Goal: Information Seeking & Learning: Learn about a topic

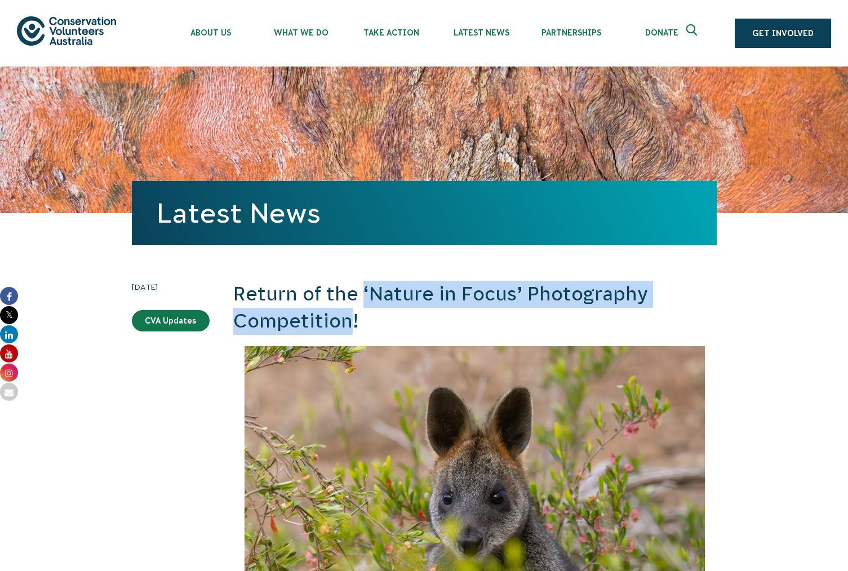
drag, startPoint x: 364, startPoint y: 289, endPoint x: 350, endPoint y: 312, distance: 26.6
click at [350, 312] on h2 "Return of the ‘Nature in Focus’ Photography Competition!" at bounding box center [475, 308] width 484 height 54
copy h2 "‘Nature in Focus’ Photography Competition"
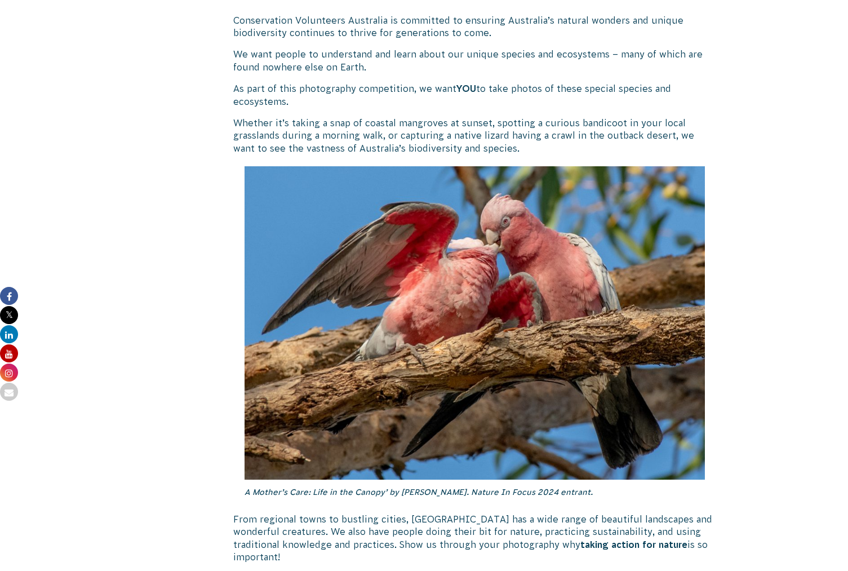
scroll to position [1226, 0]
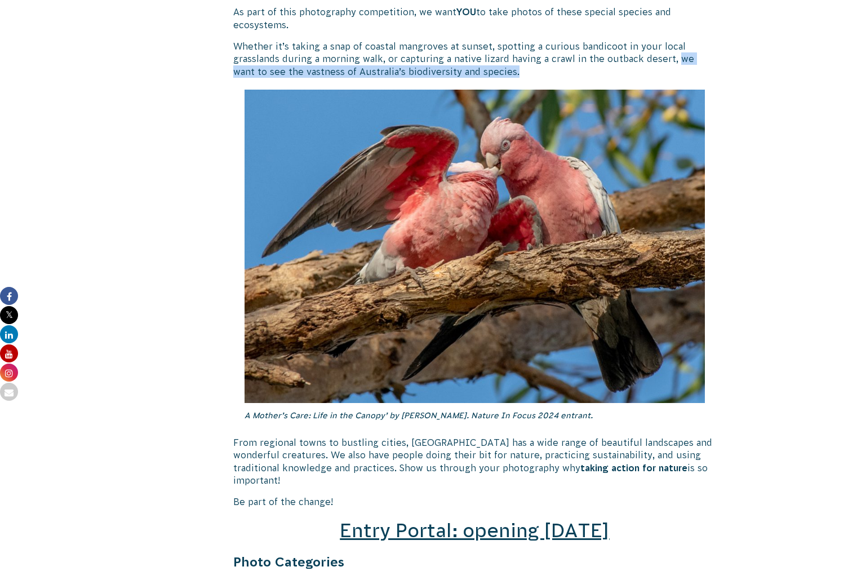
drag, startPoint x: 674, startPoint y: 60, endPoint x: 569, endPoint y: 76, distance: 106.1
click at [569, 76] on p "Whether it’s taking a snap of coastal mangroves at sunset, spotting a curious b…" at bounding box center [475, 59] width 484 height 38
copy p "we want to see the vastness of Australia’s biodiversity and species."
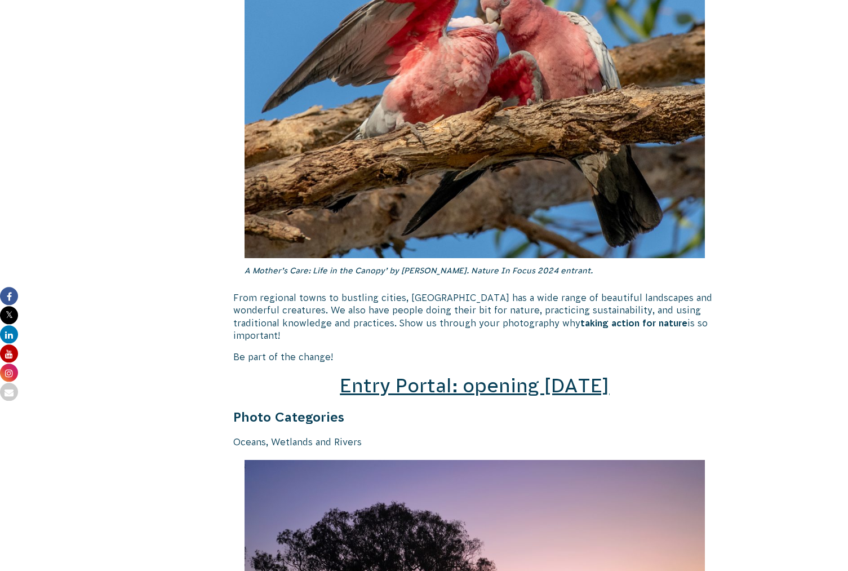
scroll to position [1380, 0]
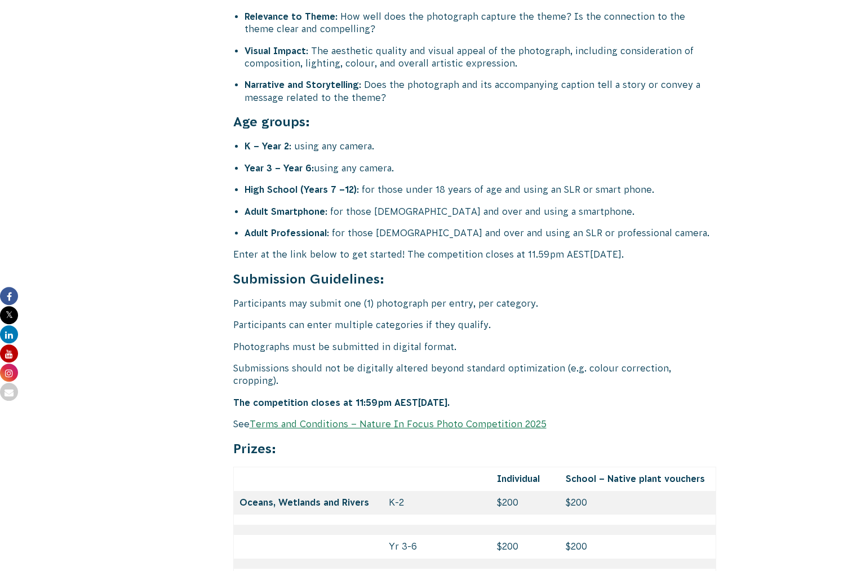
scroll to position [4445, 0]
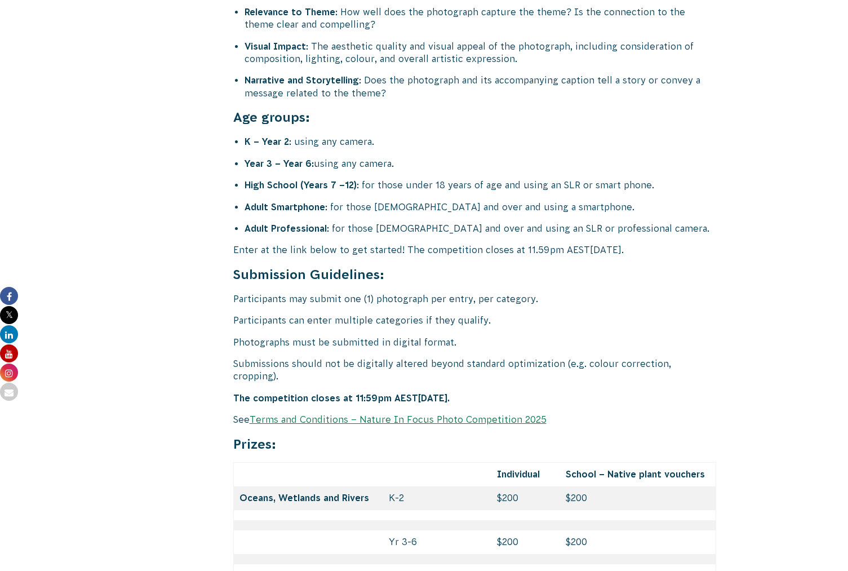
click at [447, 414] on link "Terms and Conditions – Nature In Focus Photo Competition 2025" at bounding box center [398, 419] width 297 height 10
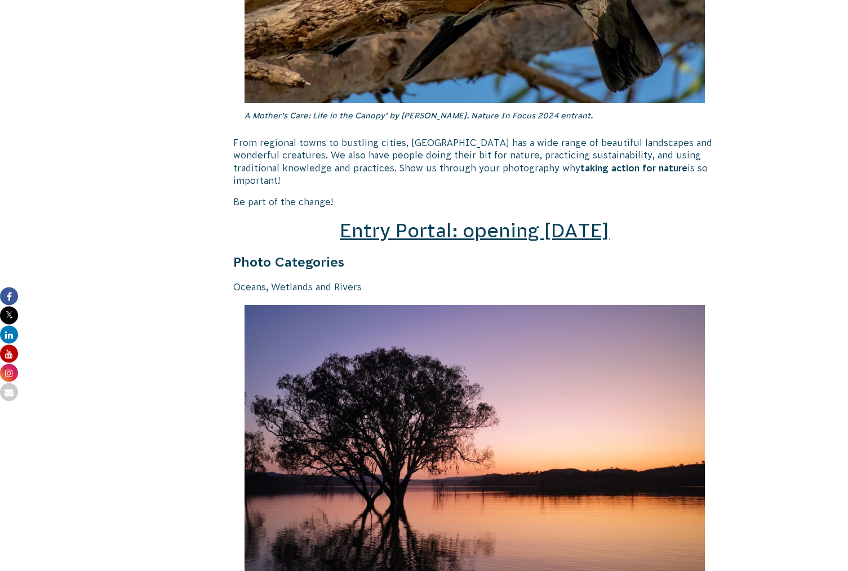
scroll to position [1533, 0]
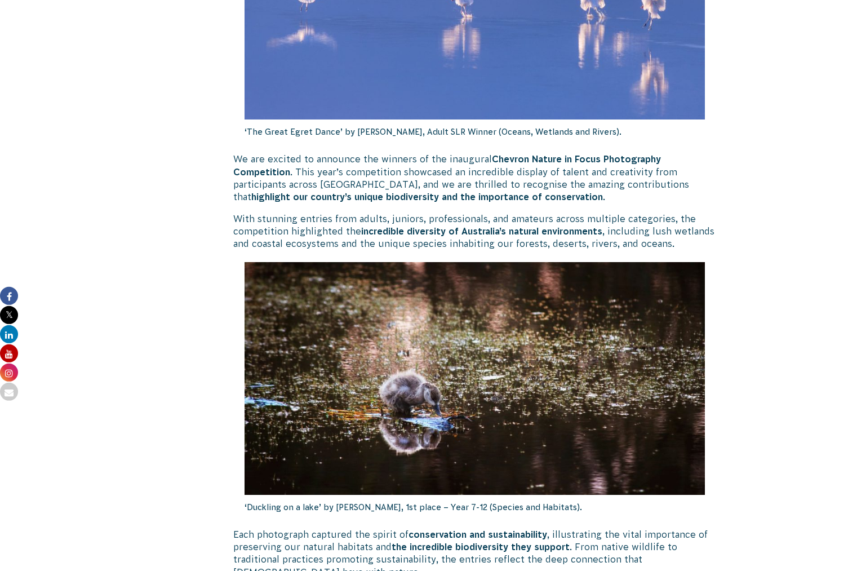
scroll to position [536, 0]
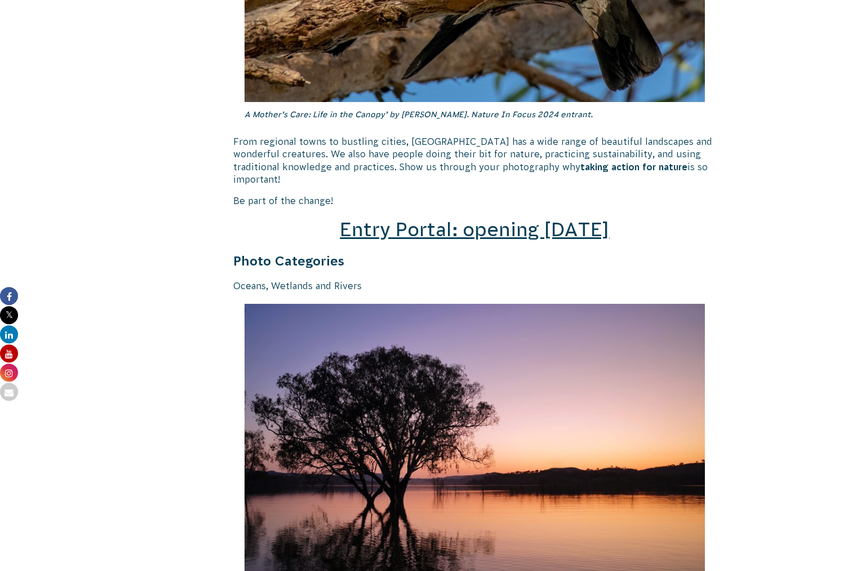
scroll to position [1533, 0]
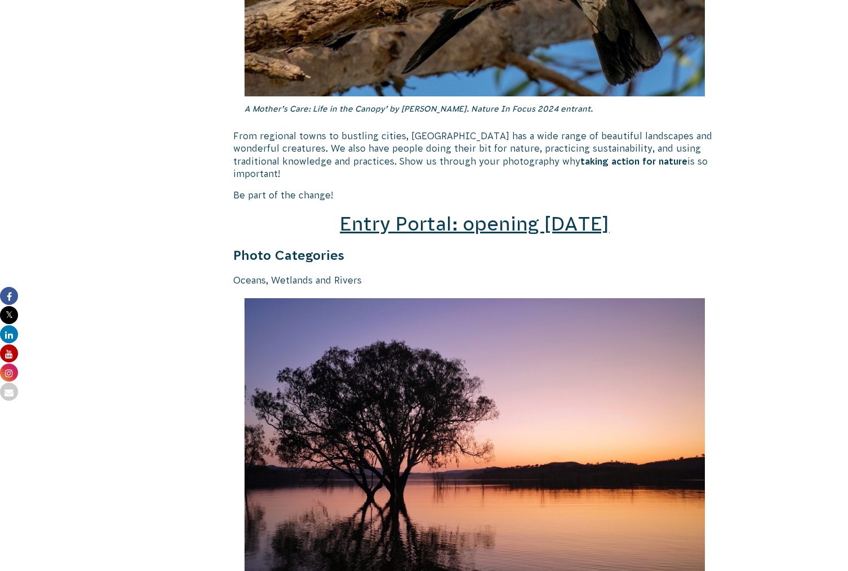
click at [484, 213] on span "Entry Portal: opening July 4" at bounding box center [474, 223] width 269 height 21
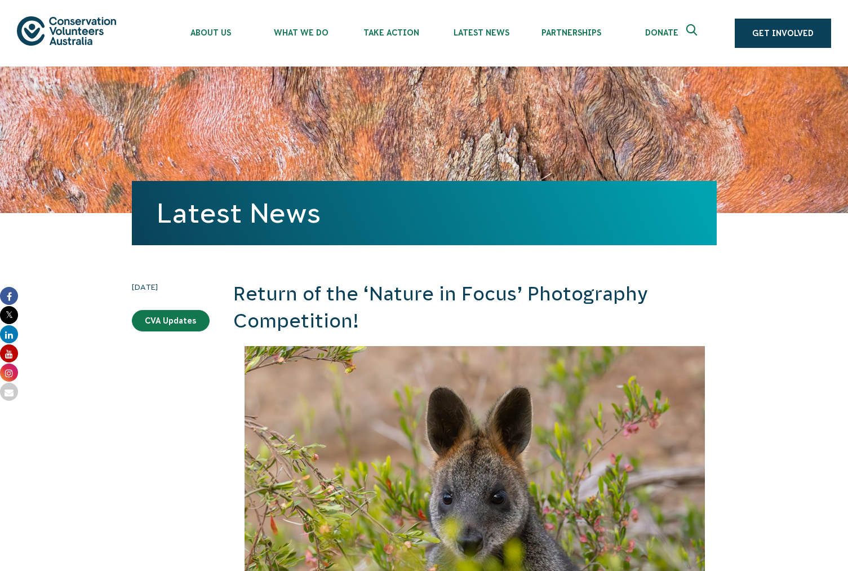
scroll to position [1533, 0]
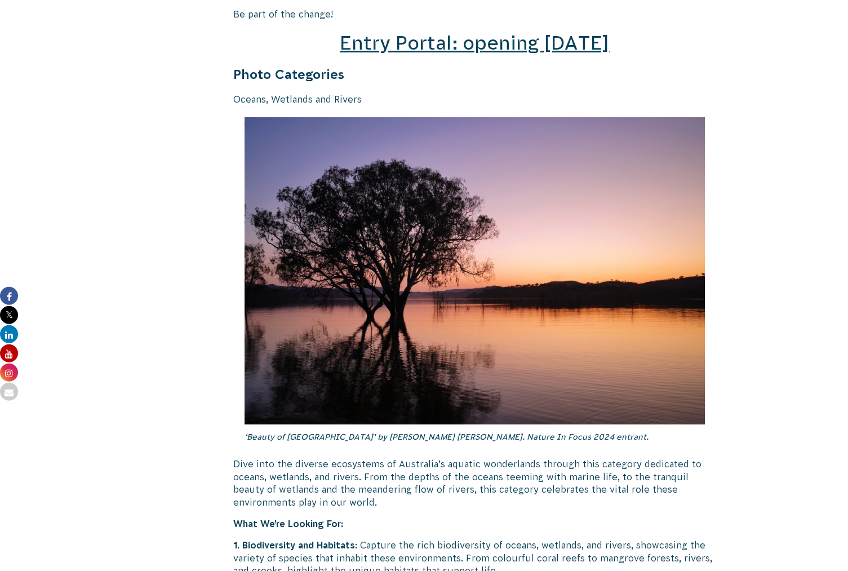
scroll to position [1686, 0]
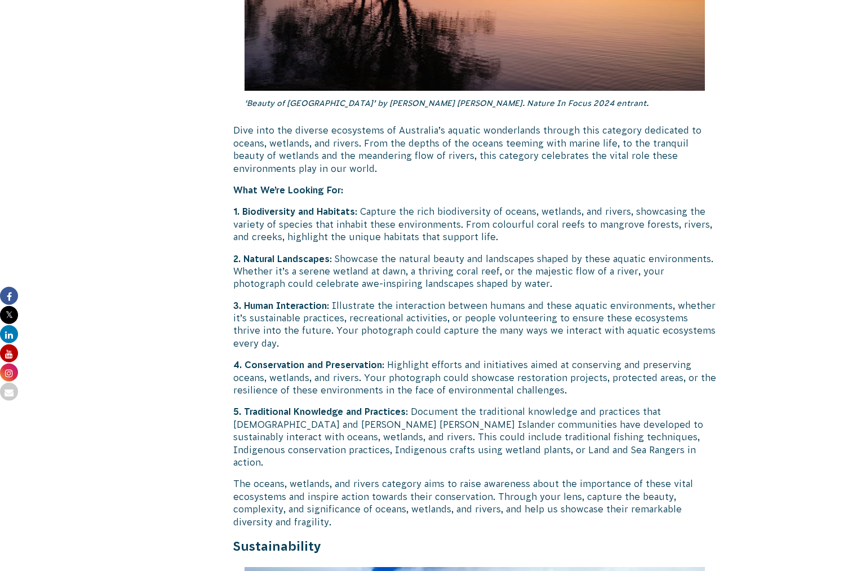
scroll to position [2069, 0]
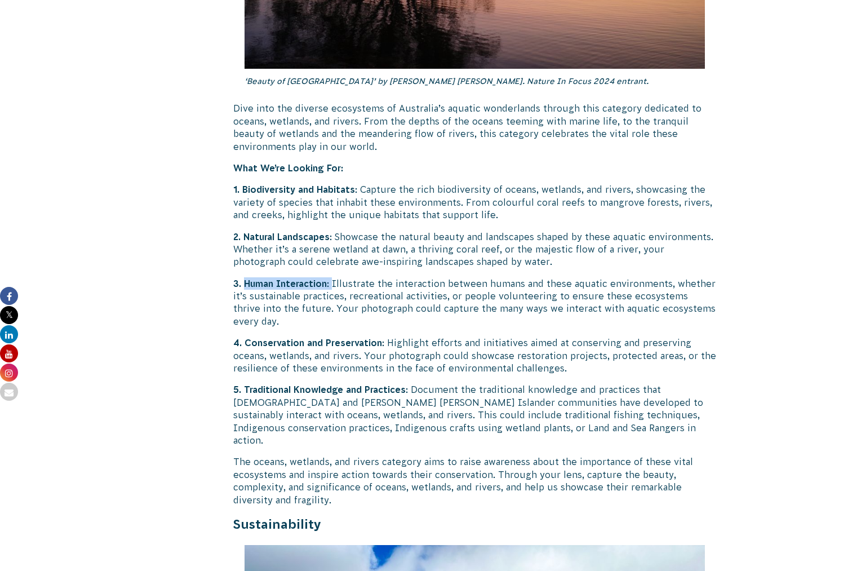
drag, startPoint x: 246, startPoint y: 272, endPoint x: 332, endPoint y: 272, distance: 86.8
click at [332, 277] on p "3. Human Interaction : Illustrate the interaction between humans and these aqua…" at bounding box center [475, 302] width 484 height 51
copy p "Human Interaction :"
click at [467, 336] on p "4. Conservation and Preservation : Highlight efforts and initiatives aimed at c…" at bounding box center [475, 355] width 484 height 38
drag, startPoint x: 245, startPoint y: 329, endPoint x: 385, endPoint y: 330, distance: 140.3
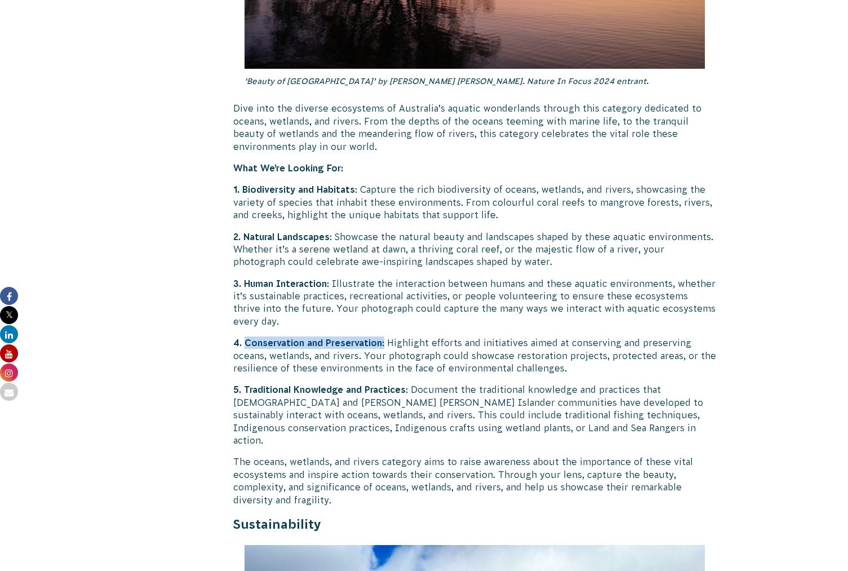
click at [385, 336] on p "4. Conservation and Preservation : Highlight efforts and initiatives aimed at c…" at bounding box center [475, 355] width 484 height 38
copy p "Conservation and Preservation :"
click at [385, 356] on p "4. Conservation and Preservation : Highlight efforts and initiatives aimed at c…" at bounding box center [475, 355] width 484 height 38
drag, startPoint x: 247, startPoint y: 379, endPoint x: 408, endPoint y: 378, distance: 161.2
click at [408, 383] on p "5. Traditional Knowledge and Practices : Document the traditional knowledge and…" at bounding box center [475, 414] width 484 height 63
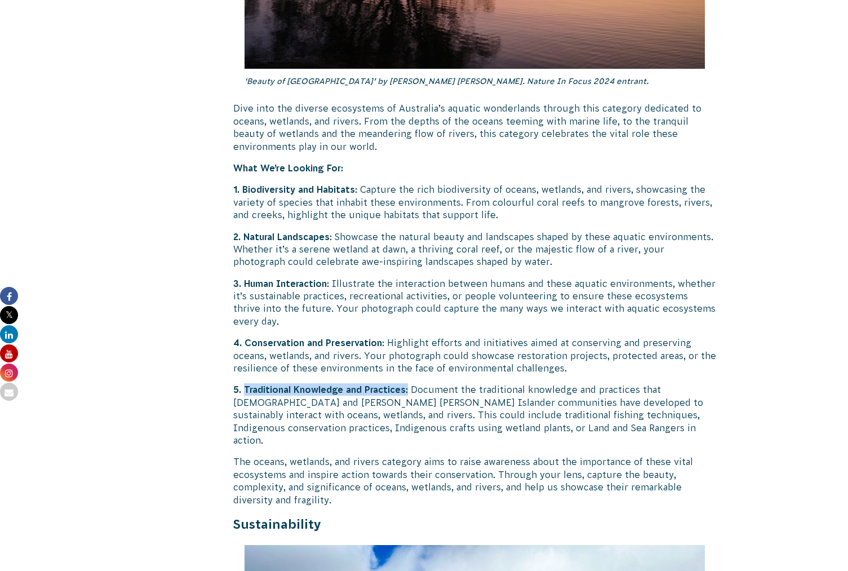
copy p "Traditional Knowledge and Practices :"
click at [578, 336] on p "4. Conservation and Preservation : Highlight efforts and initiatives aimed at c…" at bounding box center [475, 355] width 484 height 38
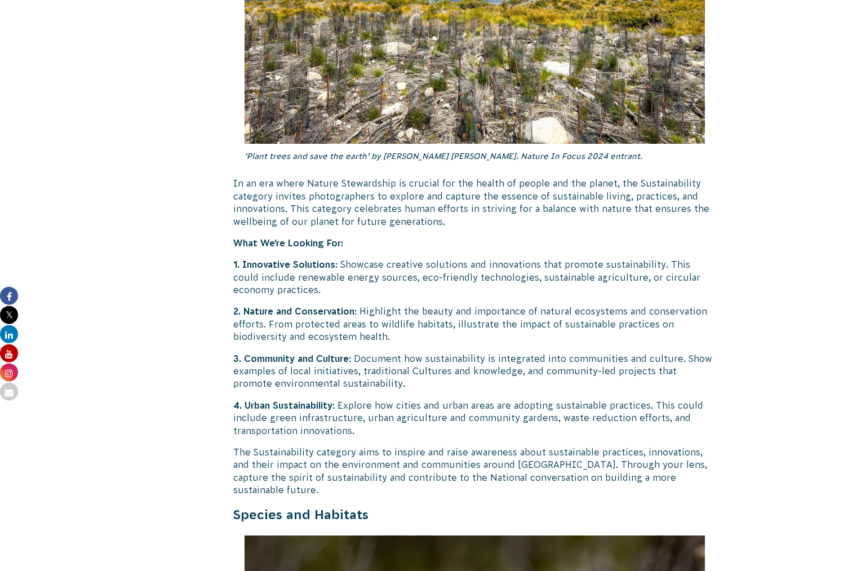
scroll to position [2836, 0]
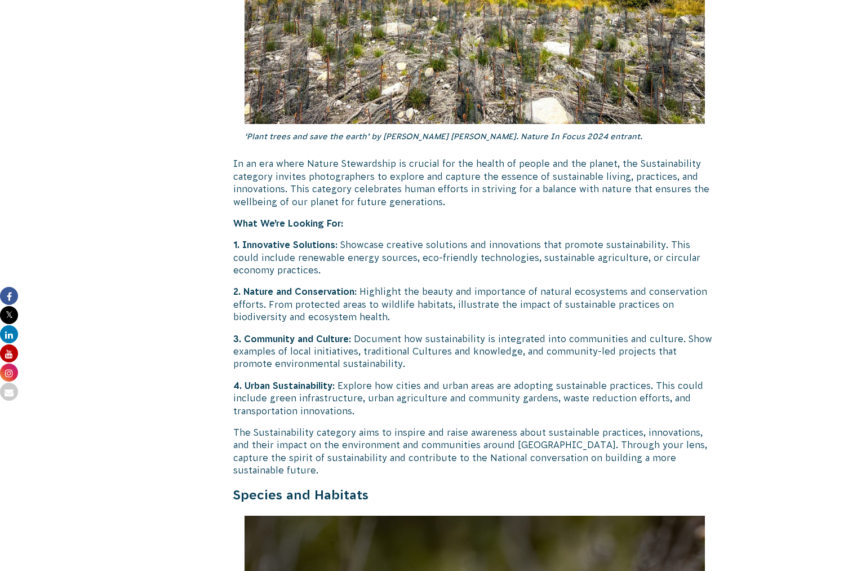
click at [640, 332] on p "3. Community and Culture : Document how sustainability is integrated into commu…" at bounding box center [475, 351] width 484 height 38
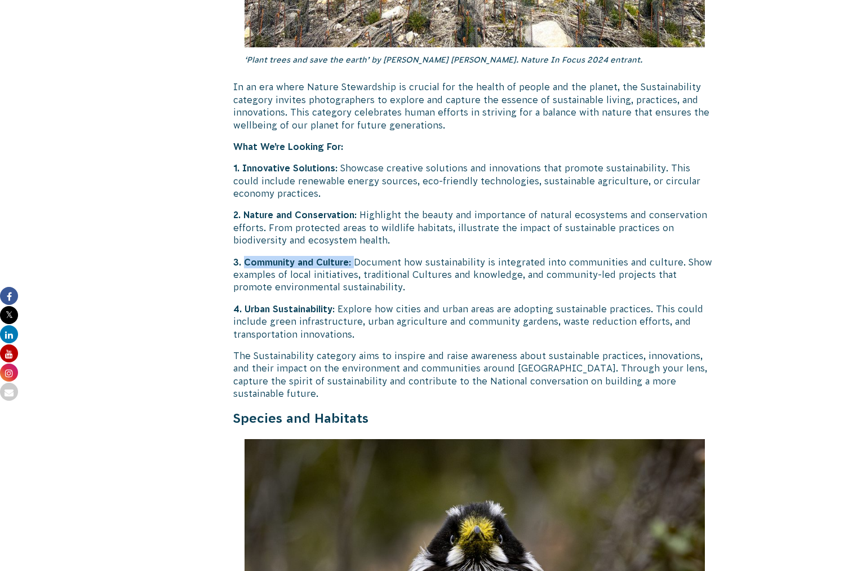
drag, startPoint x: 246, startPoint y: 238, endPoint x: 358, endPoint y: 238, distance: 112.1
click at [358, 256] on p "3. Community and Culture : Document how sustainability is integrated into commu…" at bounding box center [475, 275] width 484 height 38
click at [734, 322] on div "11 June 2025 CVA Updates Return of the ‘Nature in Focus’ Photography Competitio…" at bounding box center [424, 168] width 628 height 5734
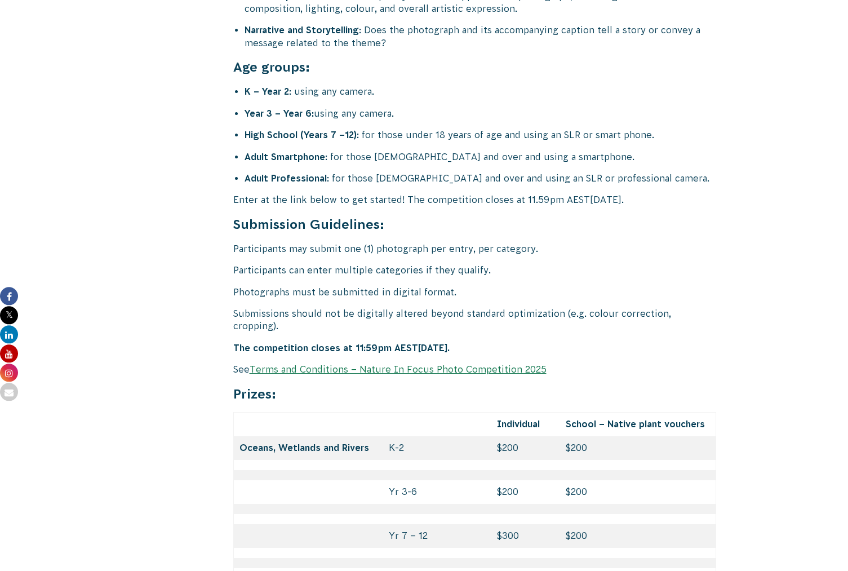
scroll to position [4445, 0]
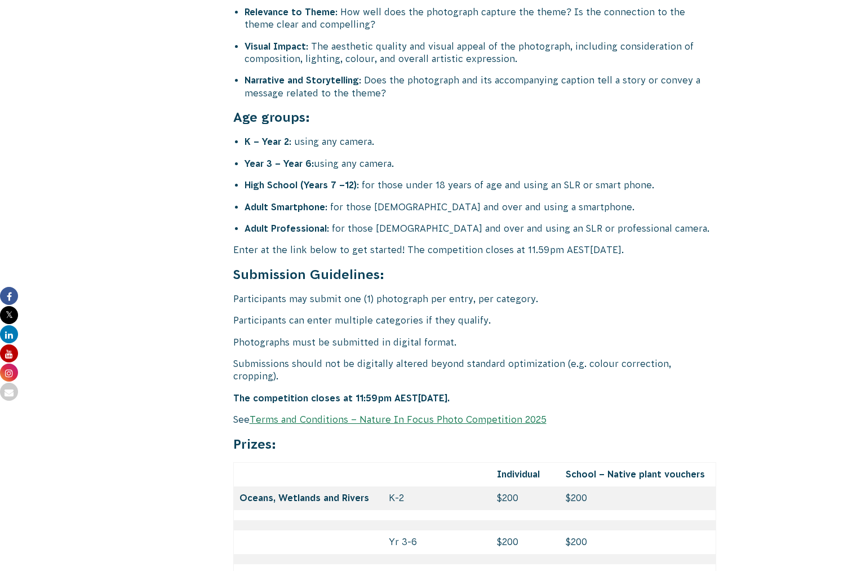
drag, startPoint x: 419, startPoint y: 348, endPoint x: 526, endPoint y: 345, distance: 107.1
click at [526, 392] on p "The competition closes at 11:59pm AEST, September 26th, 2025." at bounding box center [475, 398] width 484 height 12
copy strong "September 26th, 2025."
click at [666, 265] on h4 "Submission Guidelines:" at bounding box center [475, 274] width 484 height 18
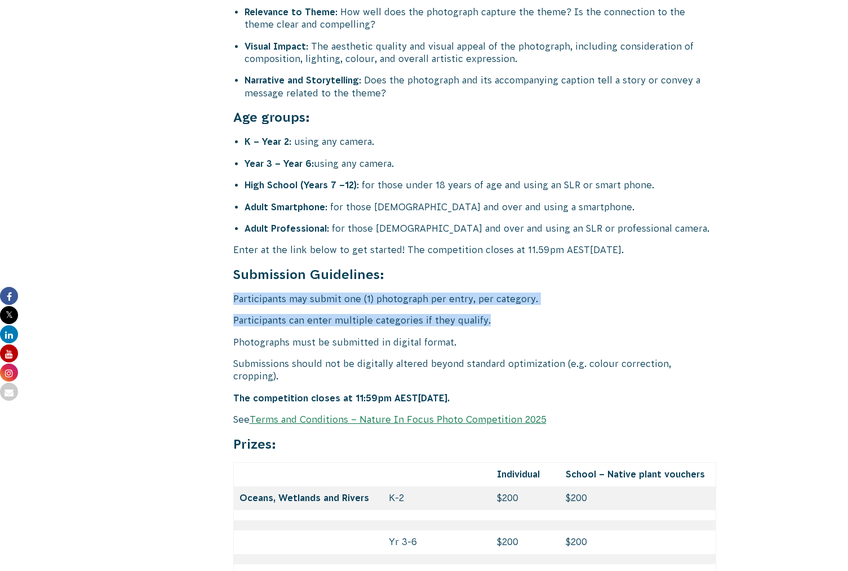
drag, startPoint x: 234, startPoint y: 264, endPoint x: 505, endPoint y: 282, distance: 271.7
copy div "Participants may submit one (1) photograph per entry, per category. Participant…"
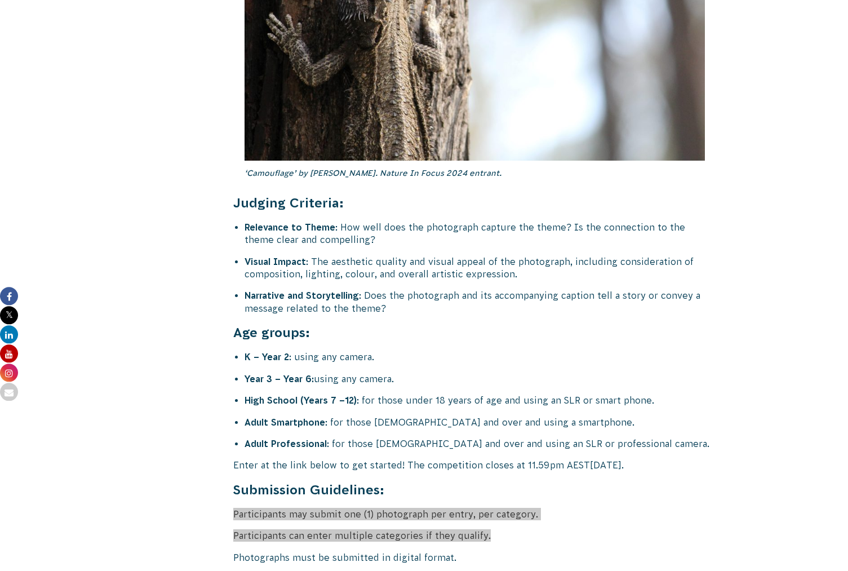
scroll to position [4215, 0]
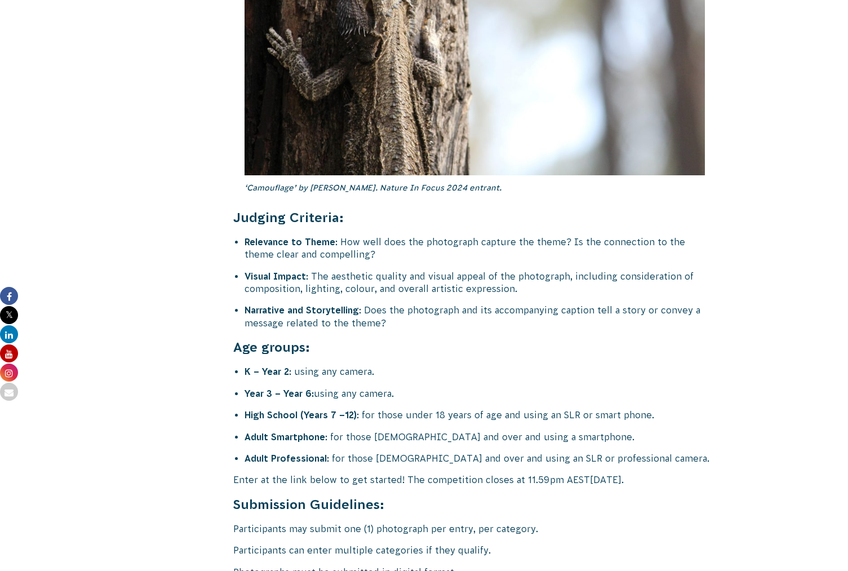
click at [707, 365] on li "K – Year 2 : using any camera." at bounding box center [481, 371] width 472 height 12
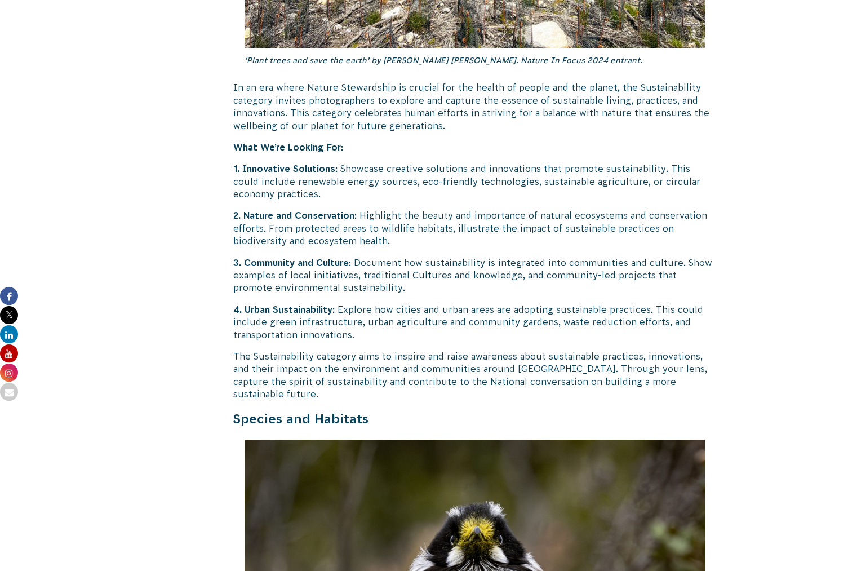
scroll to position [2912, 0]
drag, startPoint x: 244, startPoint y: 238, endPoint x: 353, endPoint y: 238, distance: 109.3
click at [353, 256] on p "3. Community and Culture : Document how sustainability is integrated into commu…" at bounding box center [475, 275] width 484 height 38
copy p "Community and Culture :"
click at [437, 303] on p "4. Urban Sustainability : Explore how cities and urban areas are adopting susta…" at bounding box center [475, 322] width 484 height 38
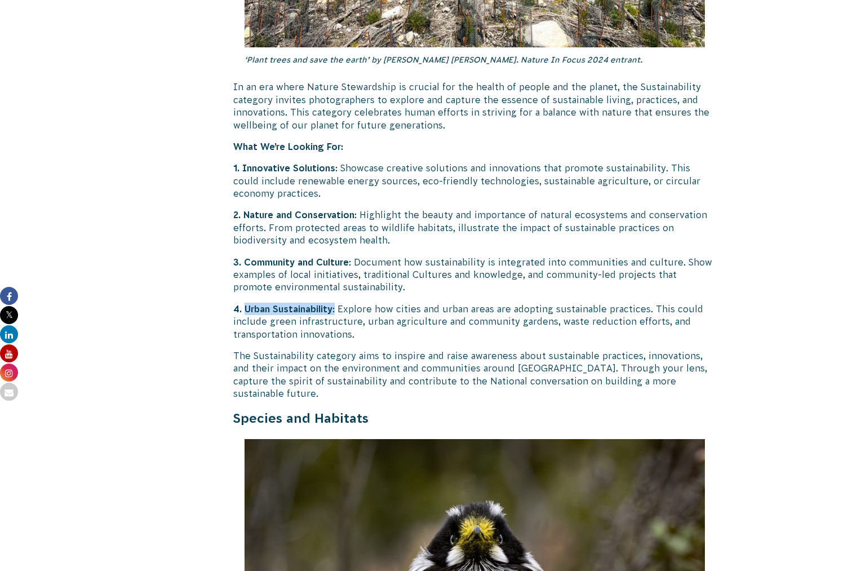
drag, startPoint x: 245, startPoint y: 282, endPoint x: 338, endPoint y: 280, distance: 93.0
click at [338, 303] on p "4. Urban Sustainability : Explore how cities and urban areas are adopting susta…" at bounding box center [475, 322] width 484 height 38
copy p "Urban Sustainability :"
click at [606, 274] on div "Return of the ‘Nature in Focus’ Photography Competition! ‘Plenty Gorge Wallaby’…" at bounding box center [475, 163] width 484 height 5590
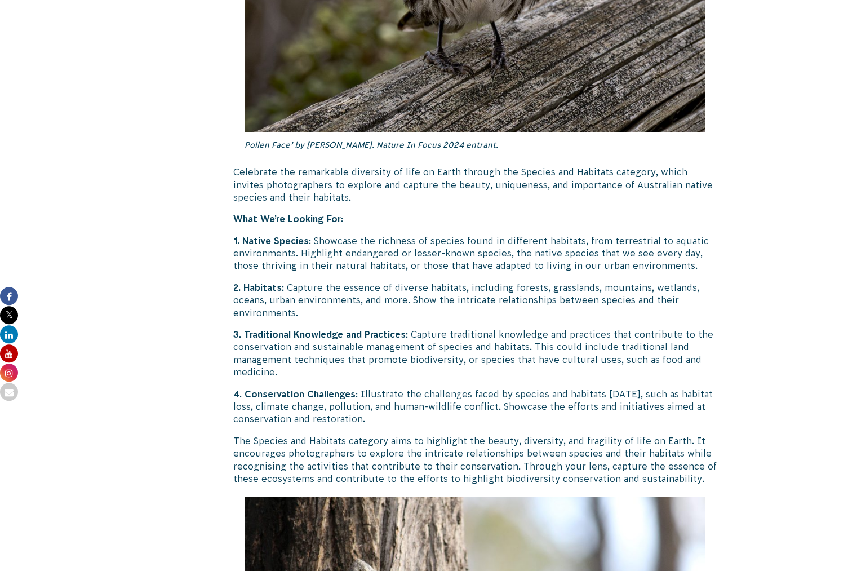
scroll to position [3602, 0]
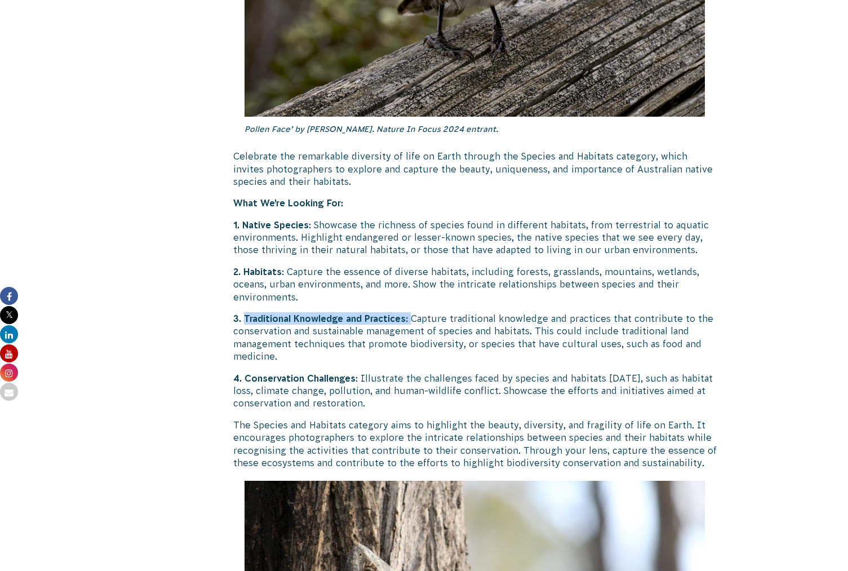
drag, startPoint x: 244, startPoint y: 281, endPoint x: 413, endPoint y: 279, distance: 169.1
click at [413, 312] on p "3. Traditional Knowledge and Practices : Capture traditional knowledge and prac…" at bounding box center [475, 337] width 484 height 51
copy p "Traditional Knowledge and Practices :"
click at [489, 372] on p "4. Conservation Challenges : Illustrate the challenges faced by species and hab…" at bounding box center [475, 391] width 484 height 38
drag, startPoint x: 247, startPoint y: 339, endPoint x: 359, endPoint y: 339, distance: 112.1
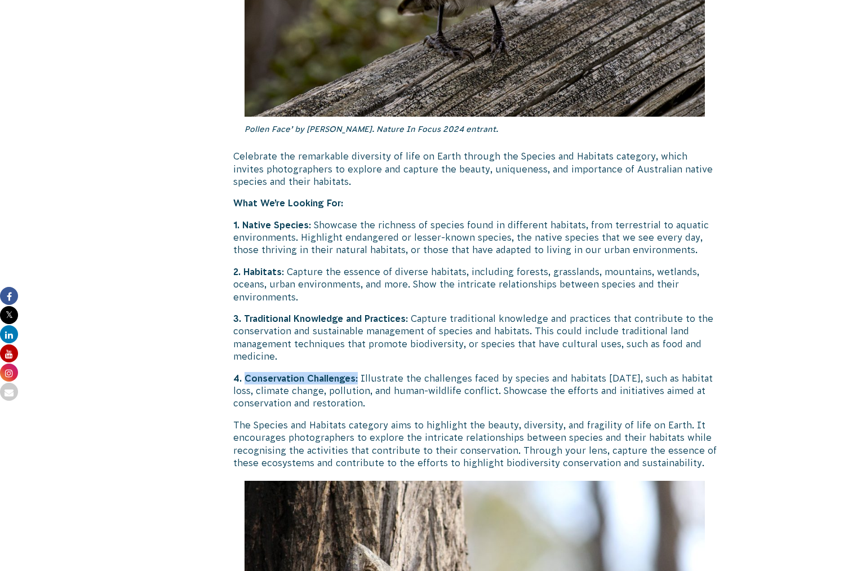
click at [359, 372] on p "4. Conservation Challenges : Illustrate the challenges faced by species and hab…" at bounding box center [475, 391] width 484 height 38
copy p "Conservation Challenges :"
click at [444, 219] on p "1. Native Species : Showcase the richness of species found in different habitat…" at bounding box center [475, 238] width 484 height 38
click at [530, 265] on p "2. Habitats : Capture the essence of diverse habitats, including forests, grass…" at bounding box center [475, 284] width 484 height 38
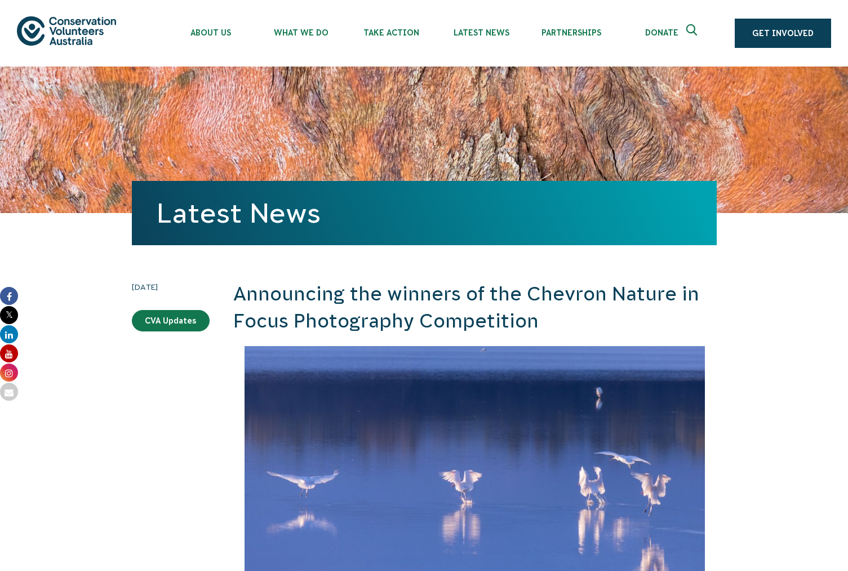
drag, startPoint x: 138, startPoint y: 398, endPoint x: 138, endPoint y: 240, distance: 157.8
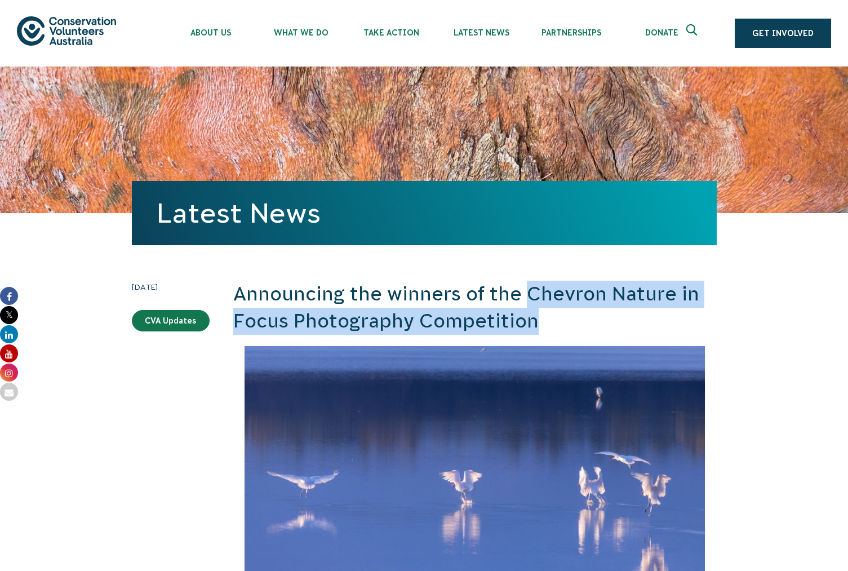
drag, startPoint x: 529, startPoint y: 294, endPoint x: 540, endPoint y: 319, distance: 27.5
click at [540, 319] on h2 "Announcing the winners of the Chevron Nature in Focus Photography Competition" at bounding box center [475, 308] width 484 height 54
copy h2 "Chevron Nature in Focus Photography Competition"
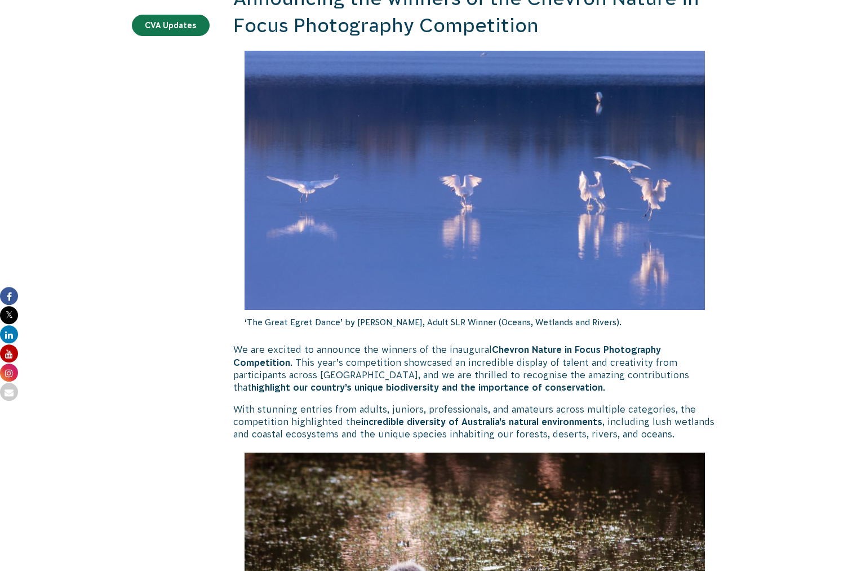
scroll to position [307, 0]
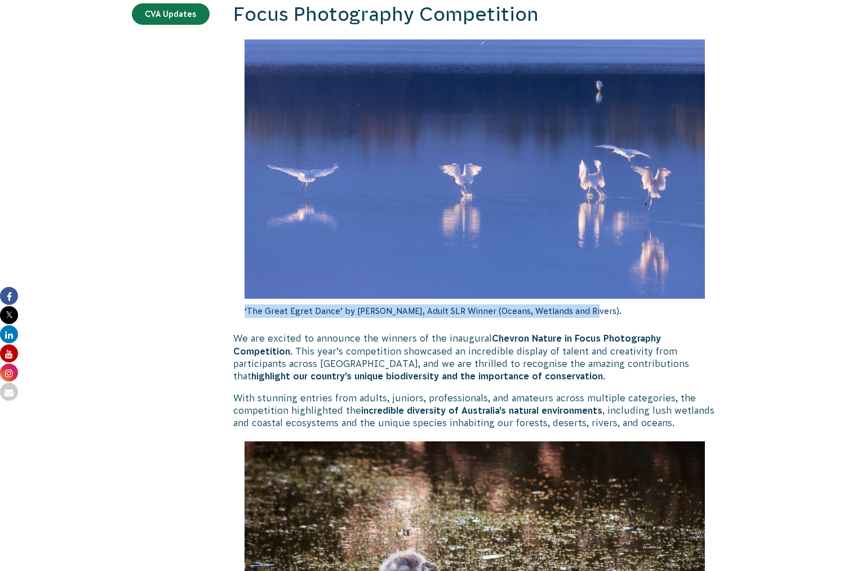
drag, startPoint x: 245, startPoint y: 309, endPoint x: 595, endPoint y: 309, distance: 350.0
click at [595, 309] on p "‘The Great Egret Dance’ by [PERSON_NAME], Adult SLR Winner (Oceans, Wetlands an…" at bounding box center [475, 311] width 461 height 25
copy p "‘The Great Egret Dance’ by [PERSON_NAME], Adult SLR Winner (Oceans, Wetlands an…"
